Goal: Find specific fact: Find specific page/section

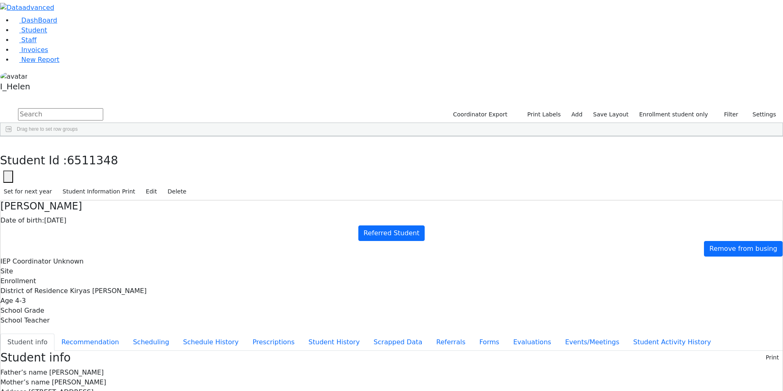
click at [103, 108] on input "text" at bounding box center [60, 114] width 85 height 12
type input "dershow"
click at [722, 108] on button "Filter" at bounding box center [727, 114] width 29 height 13
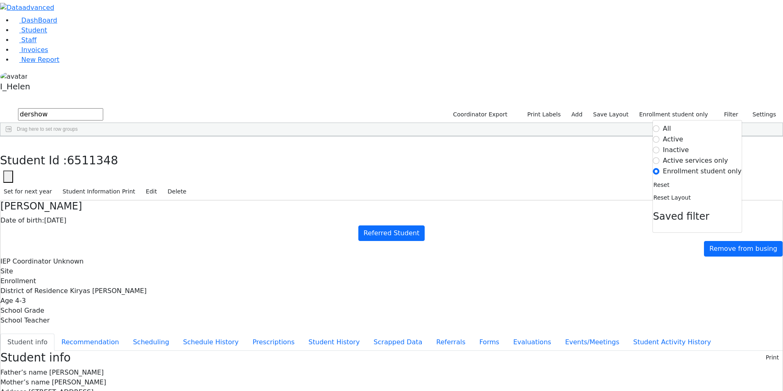
click at [673, 134] on label "Active" at bounding box center [673, 139] width 20 height 10
click at [660, 136] on input "Active" at bounding box center [656, 139] width 7 height 7
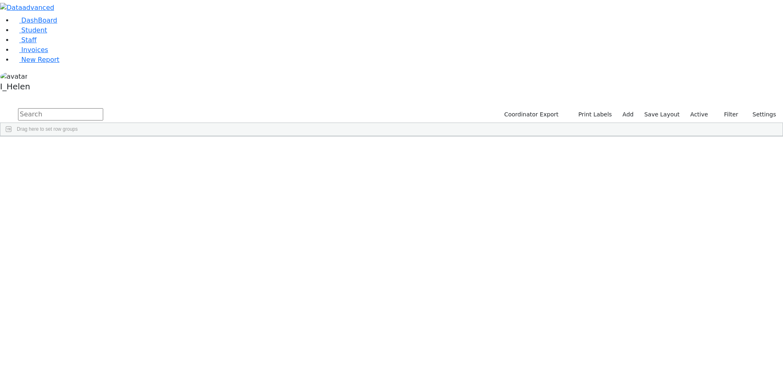
click at [103, 108] on input "text" at bounding box center [60, 114] width 85 height 12
type input "ders"
click at [142, 149] on div "[DEMOGRAPHIC_DATA]" at bounding box center [118, 154] width 48 height 11
